Goal: Transaction & Acquisition: Book appointment/travel/reservation

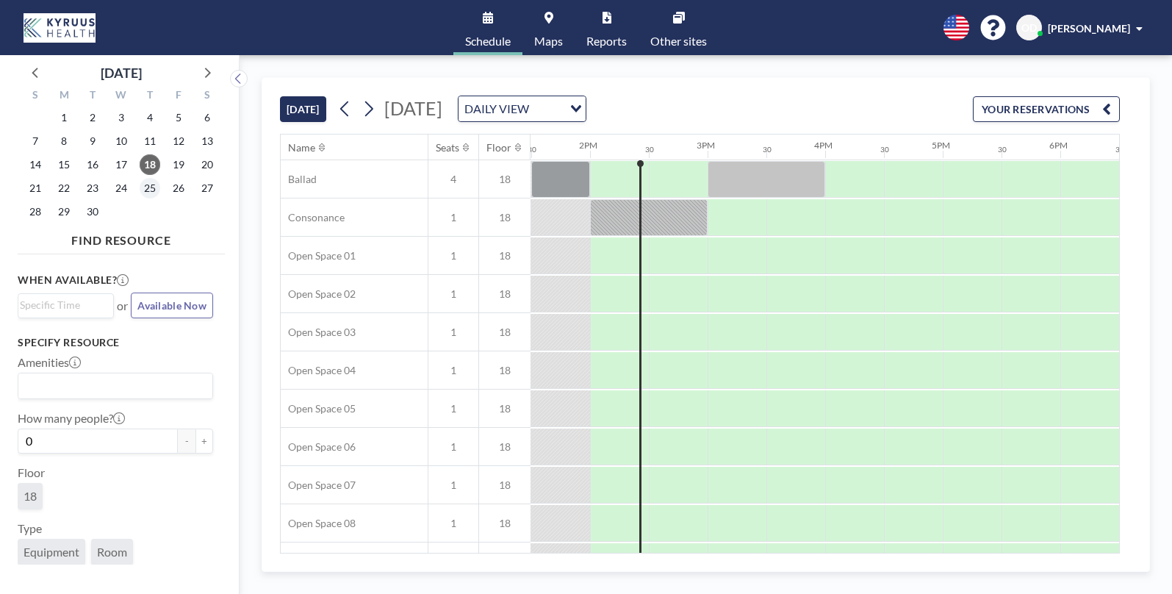
scroll to position [0, 1588]
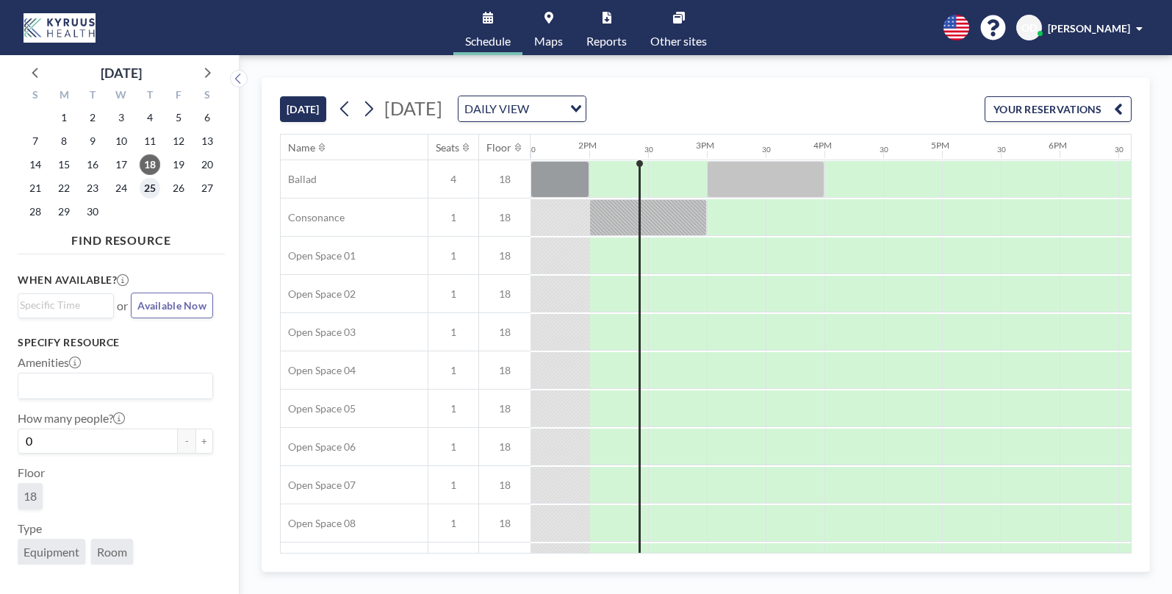
click at [148, 184] on span "25" at bounding box center [150, 188] width 21 height 21
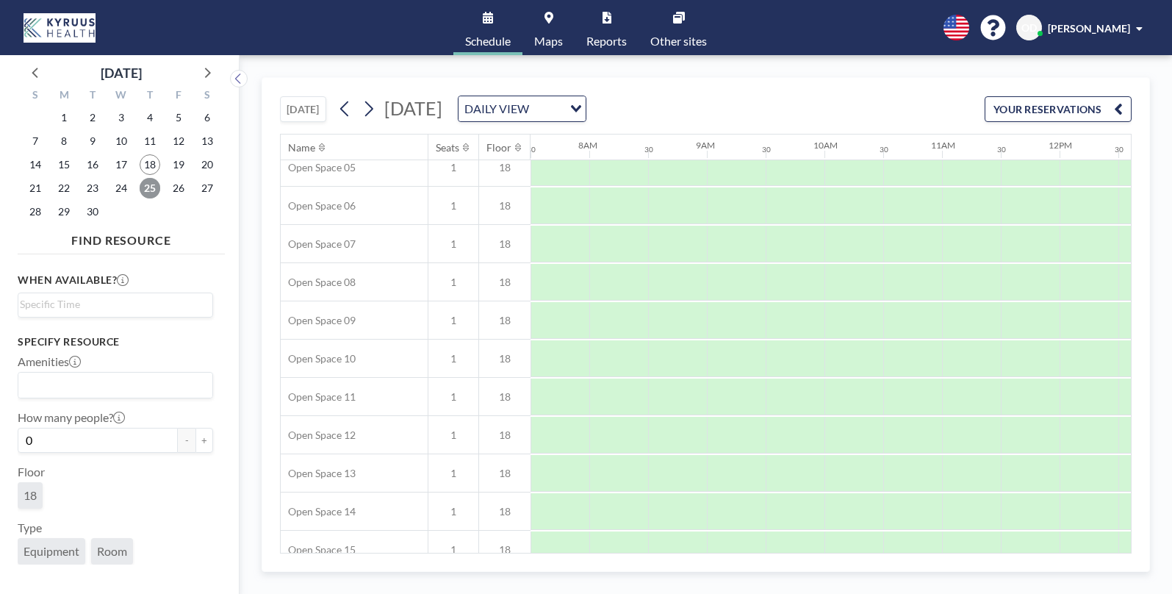
scroll to position [121, 882]
click at [544, 40] on span "Maps" at bounding box center [548, 41] width 29 height 12
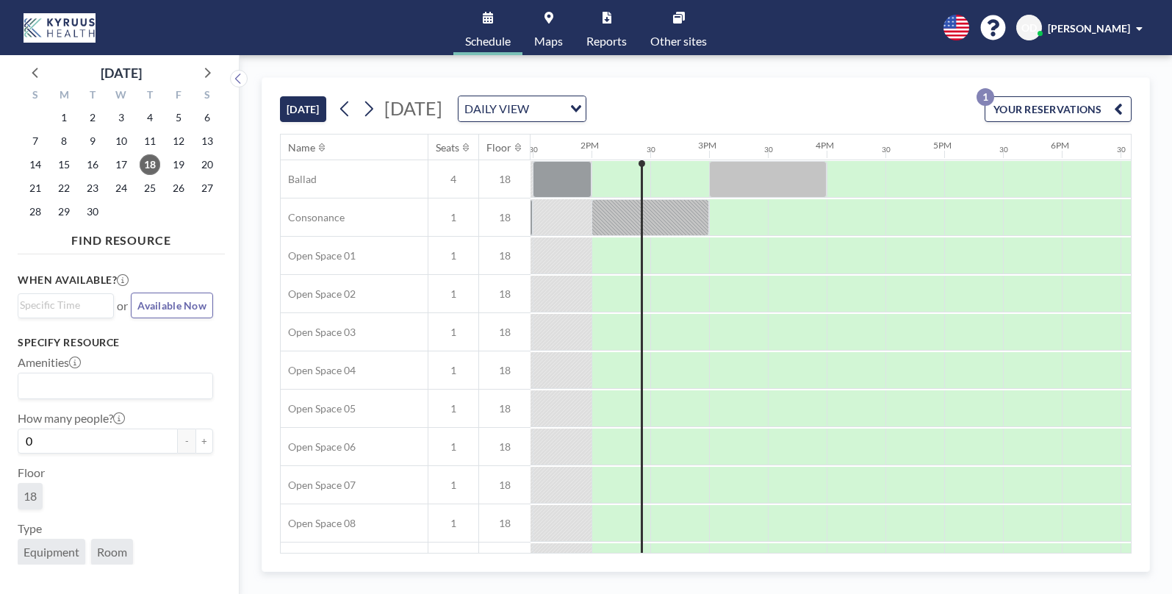
scroll to position [0, 1588]
click at [146, 192] on span "25" at bounding box center [150, 188] width 21 height 21
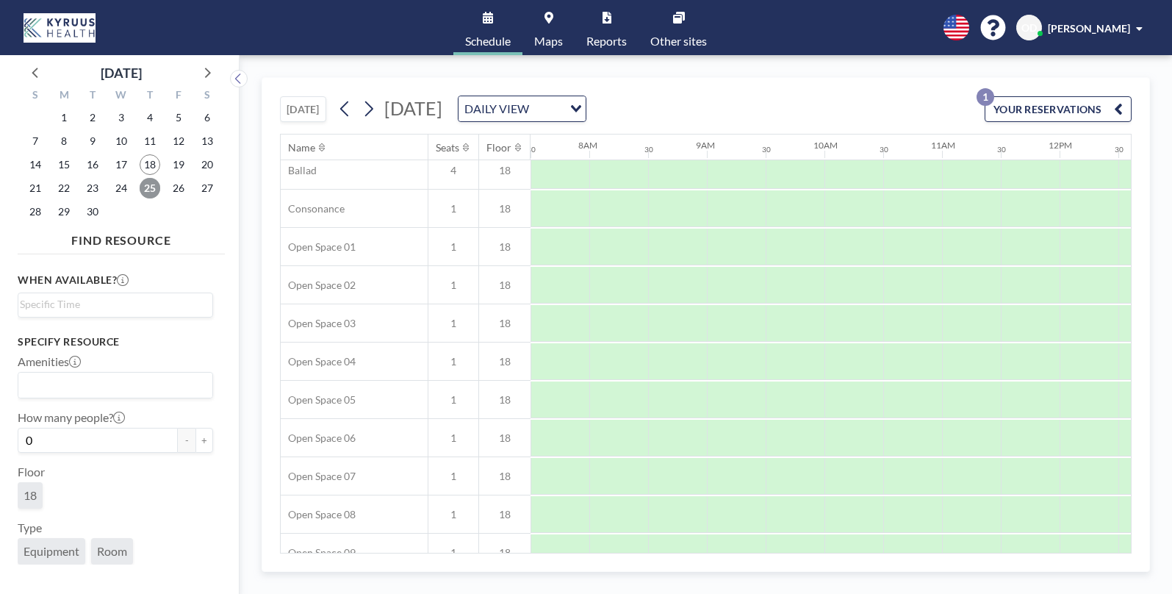
scroll to position [0, 882]
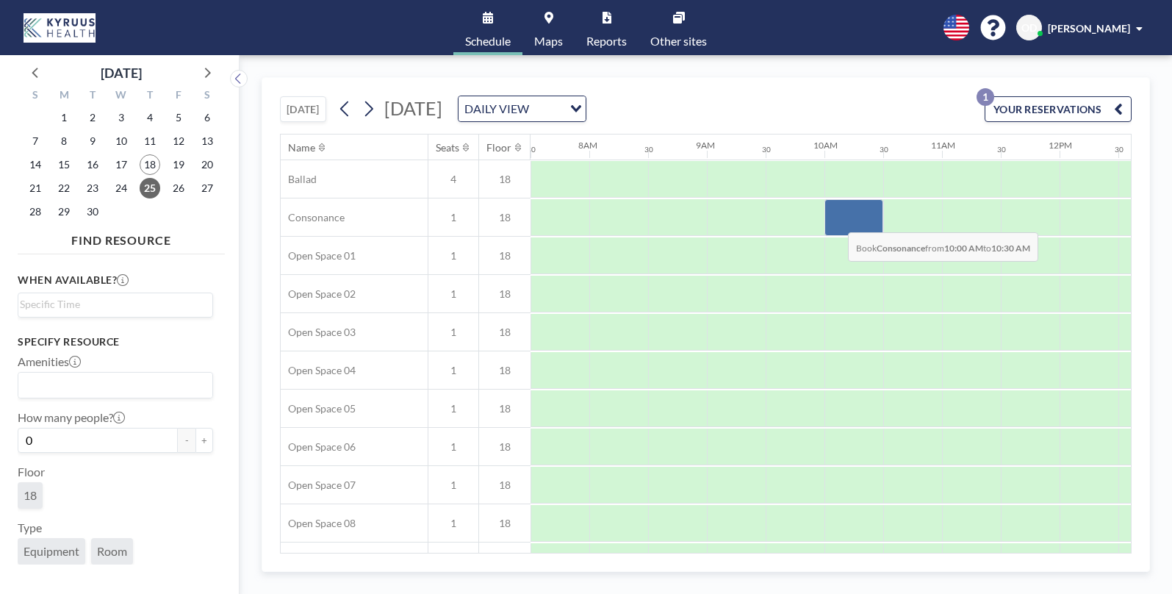
click at [836, 221] on div at bounding box center [854, 217] width 59 height 37
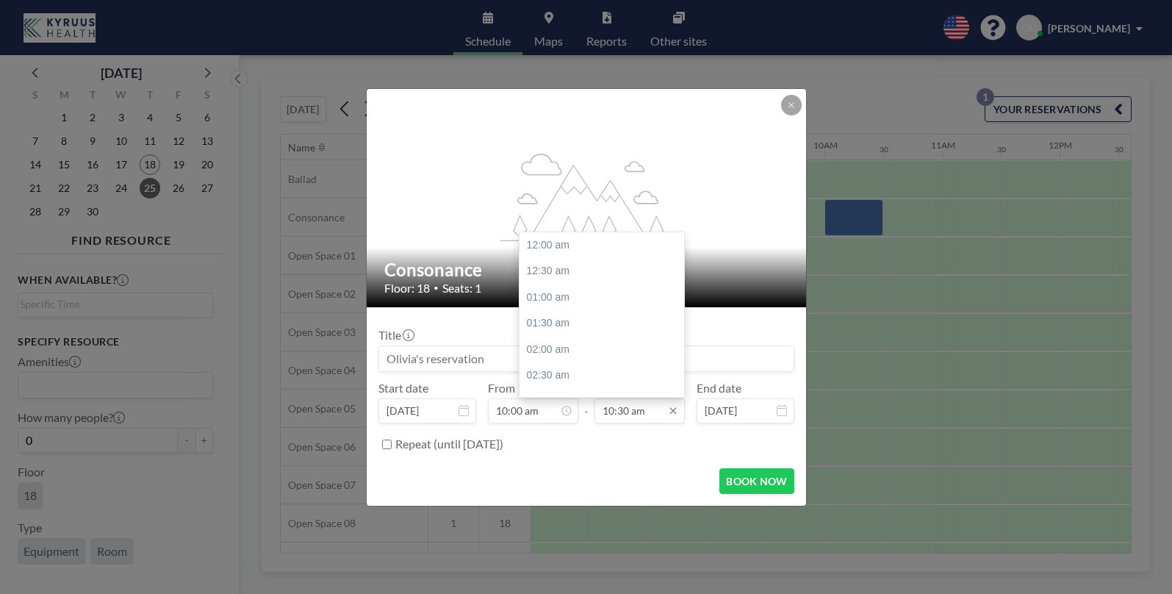
scroll to position [549, 0]
click at [638, 412] on input "10:30 am" at bounding box center [640, 410] width 90 height 25
click at [591, 265] on div "11:00 am" at bounding box center [602, 272] width 165 height 26
type input "11:00 am"
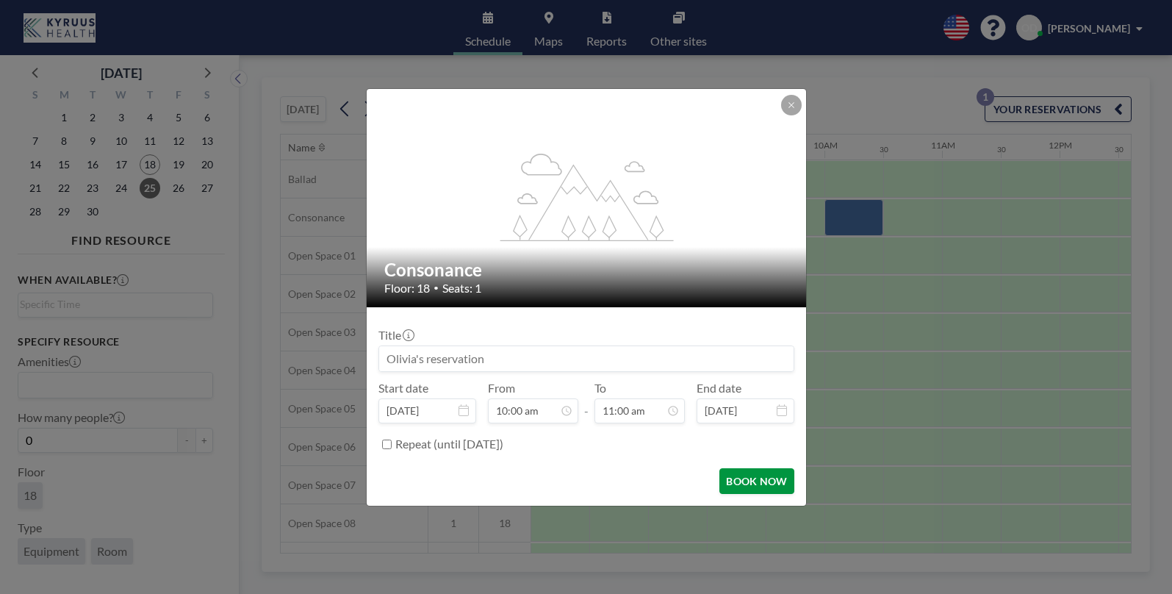
click at [750, 477] on button "BOOK NOW" at bounding box center [757, 481] width 74 height 26
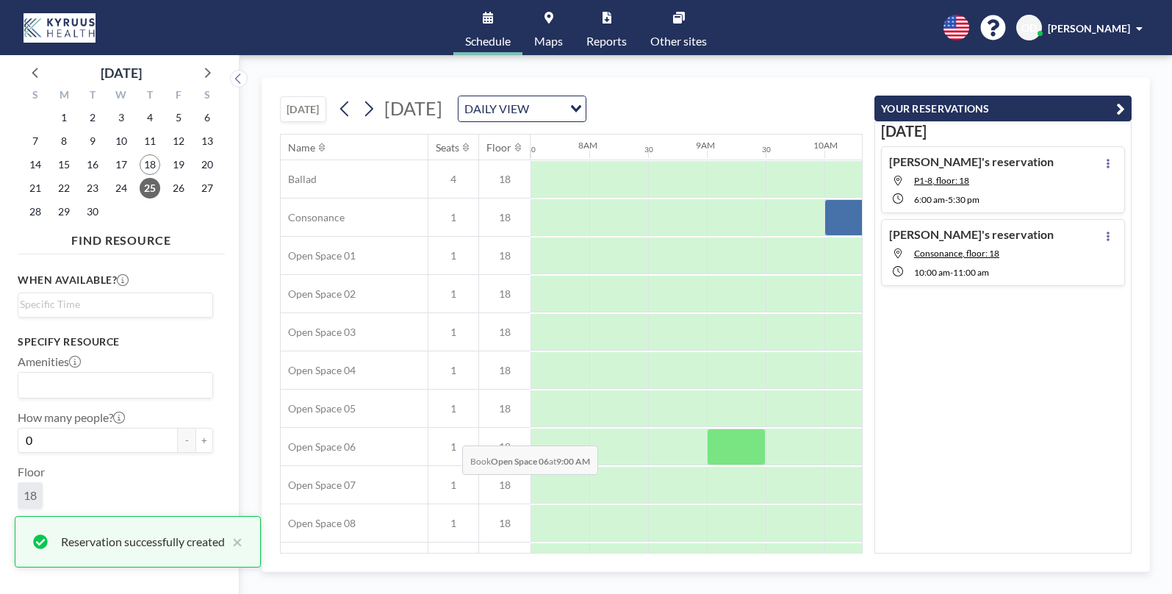
scroll to position [0, 0]
